Goal: Information Seeking & Learning: Learn about a topic

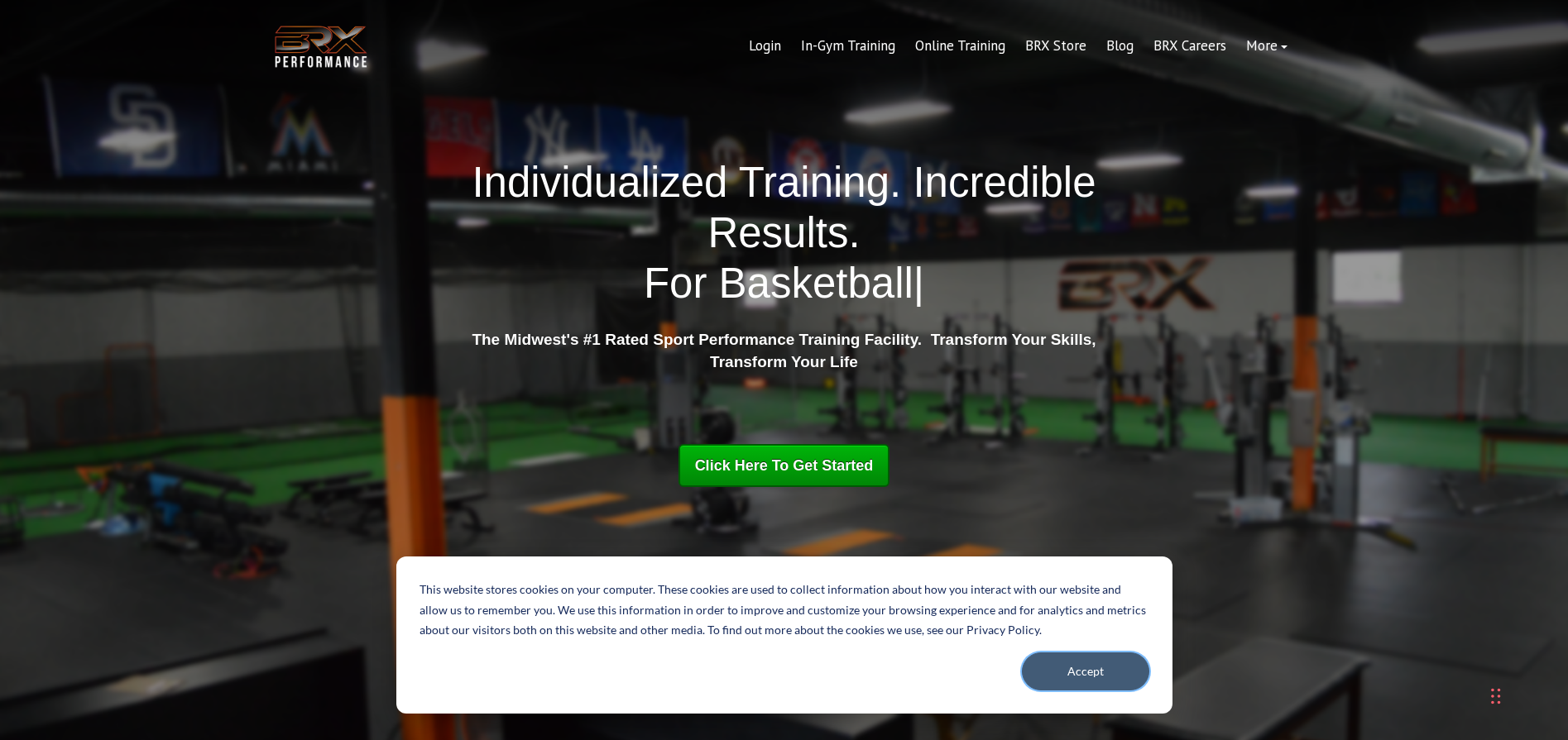
click at [1080, 677] on button "Accept" at bounding box center [1085, 672] width 128 height 38
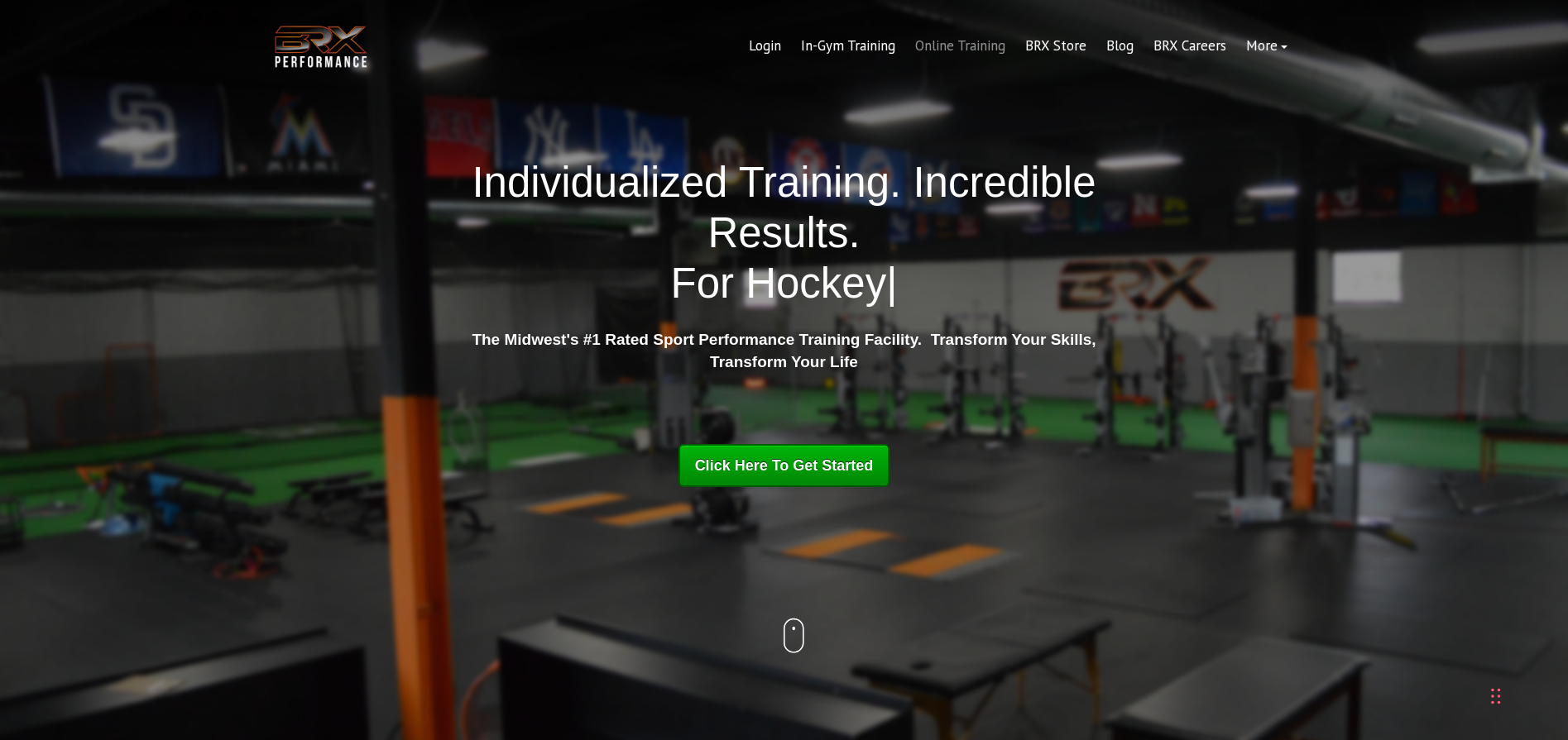
click at [942, 55] on link "Online Training" at bounding box center [960, 46] width 110 height 40
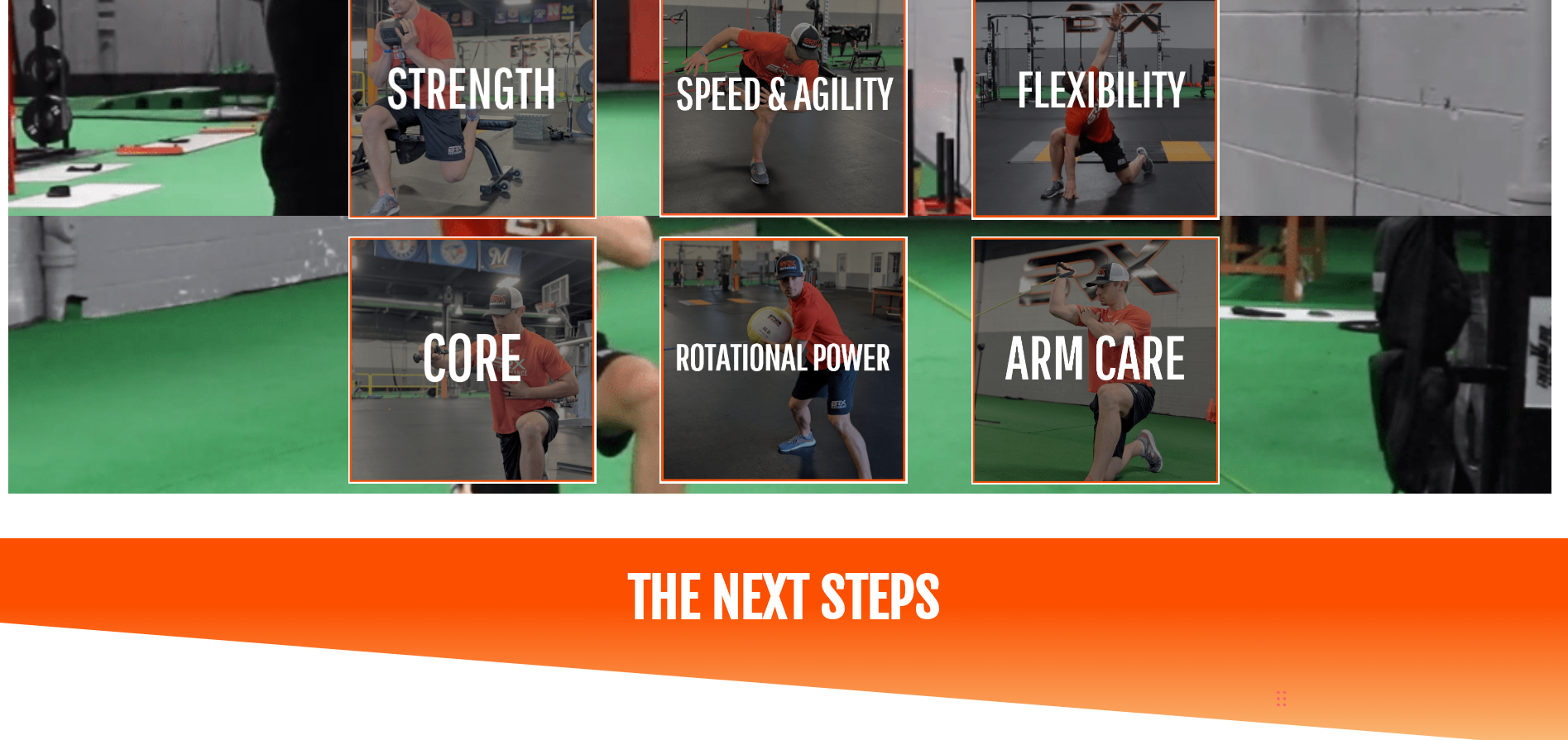
scroll to position [7594, 0]
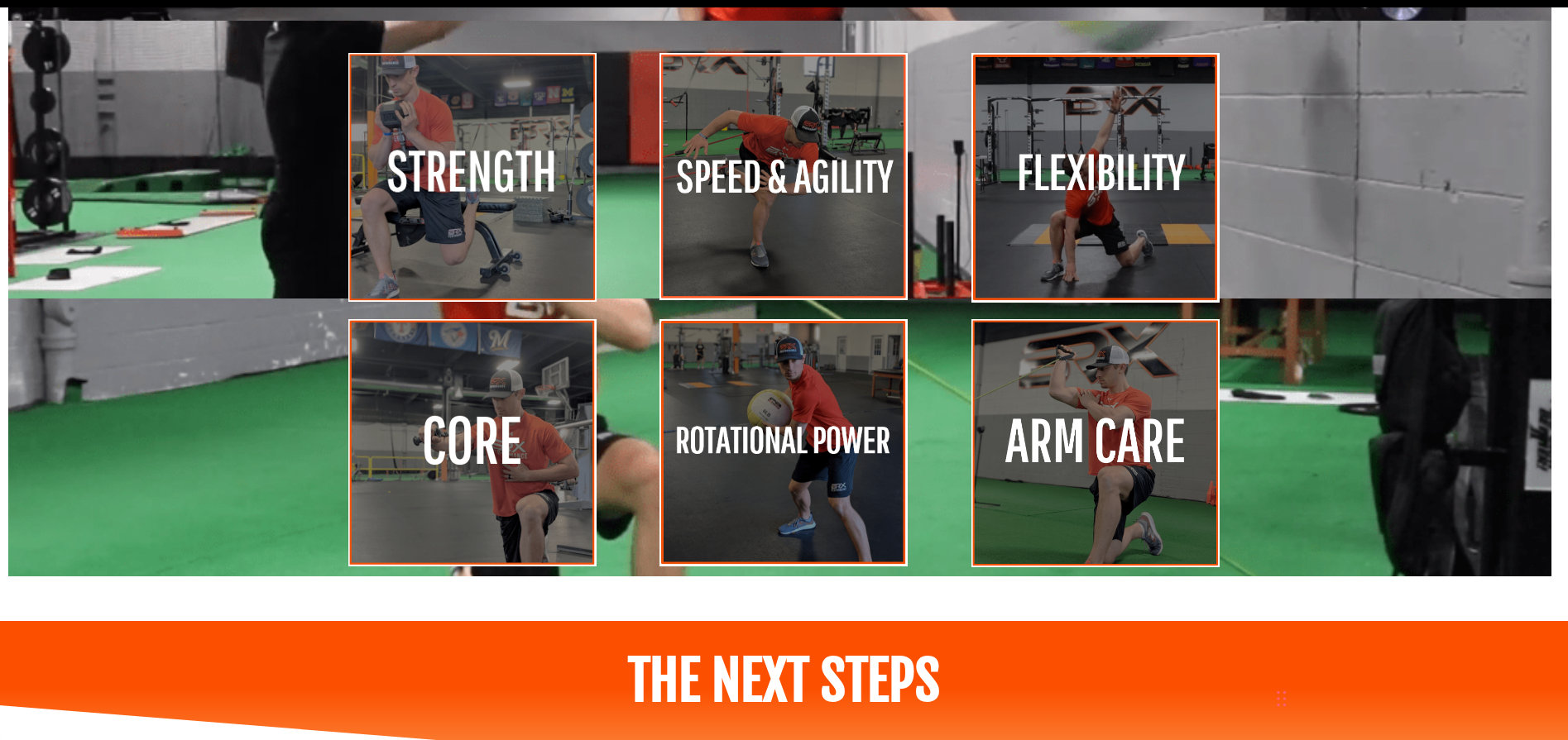
click at [516, 164] on img at bounding box center [472, 177] width 248 height 248
